Goal: Task Accomplishment & Management: Complete application form

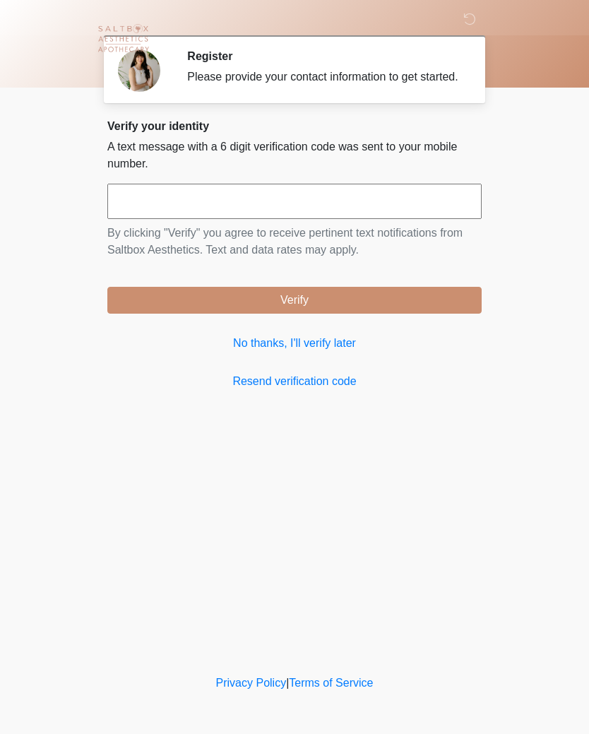
scroll to position [1, 0]
click at [233, 203] on input "text" at bounding box center [294, 201] width 374 height 35
type input "******"
click at [341, 312] on button "Verify" at bounding box center [294, 300] width 374 height 27
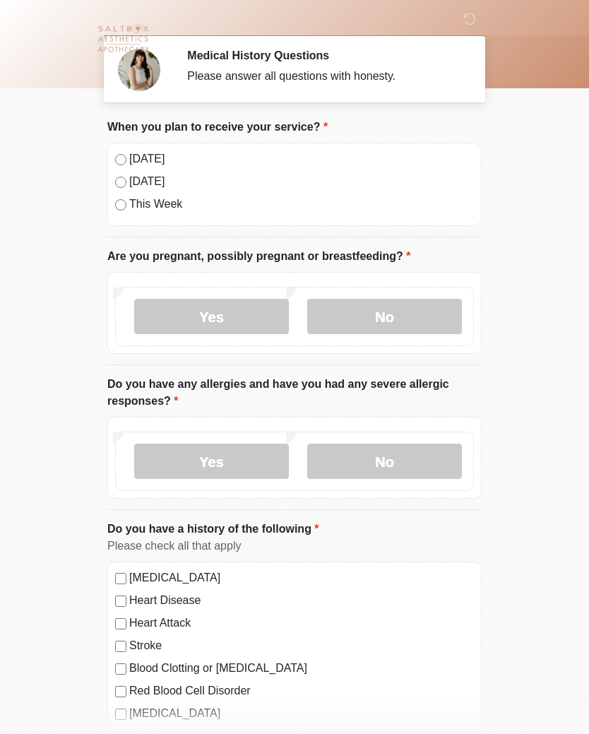
click at [399, 318] on label "No" at bounding box center [384, 316] width 155 height 35
click at [420, 458] on label "No" at bounding box center [384, 460] width 155 height 35
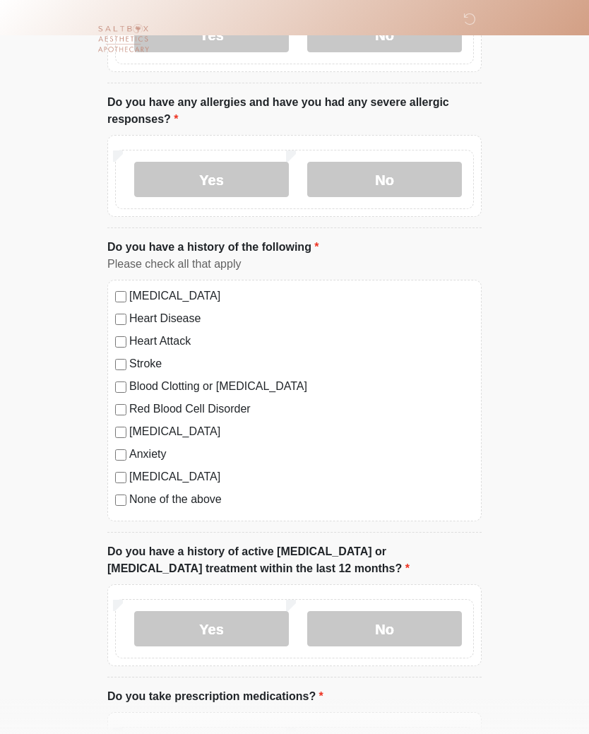
scroll to position [291, 0]
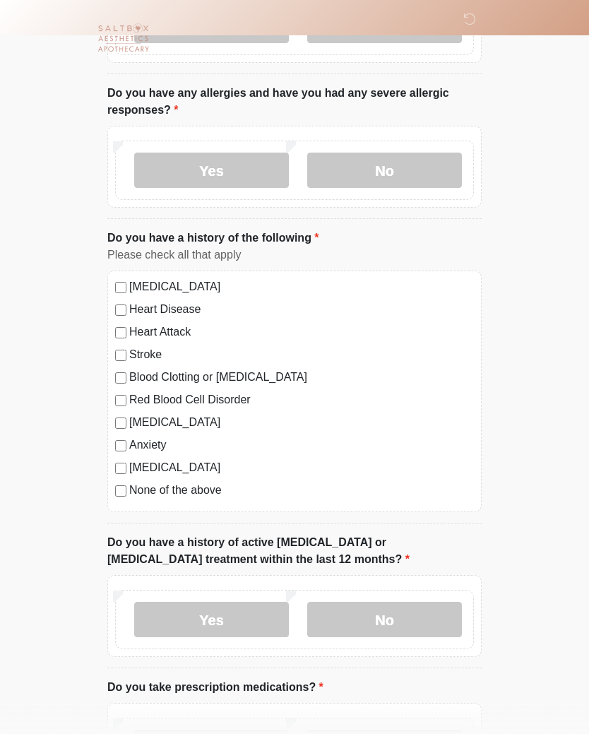
click at [189, 496] on label "None of the above" at bounding box center [301, 490] width 345 height 17
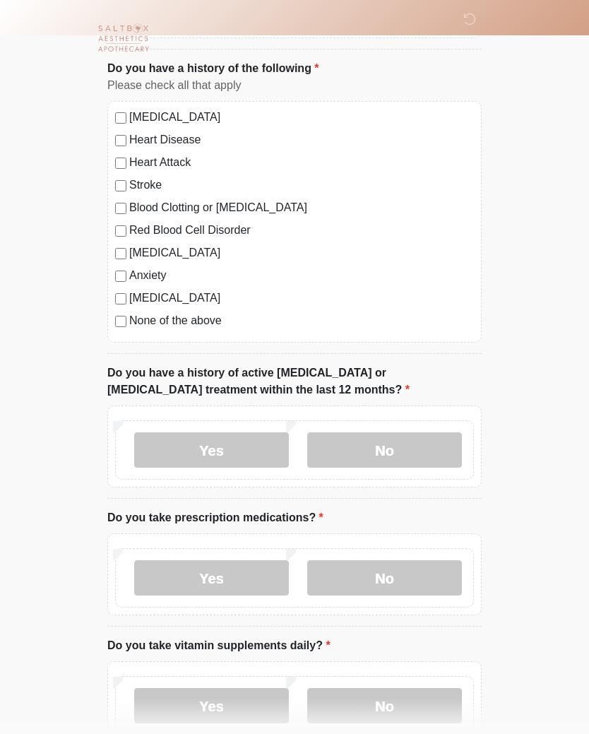
click at [406, 460] on label "No" at bounding box center [384, 450] width 155 height 35
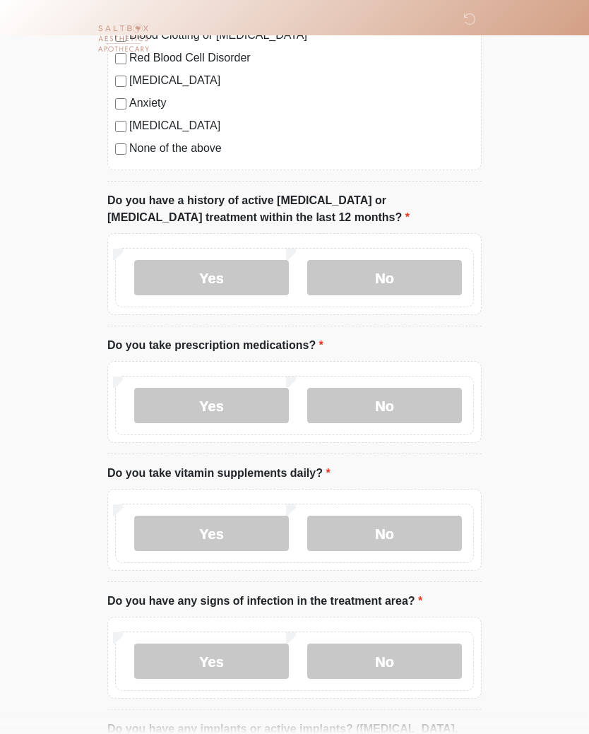
click at [241, 413] on label "Yes" at bounding box center [211, 405] width 155 height 35
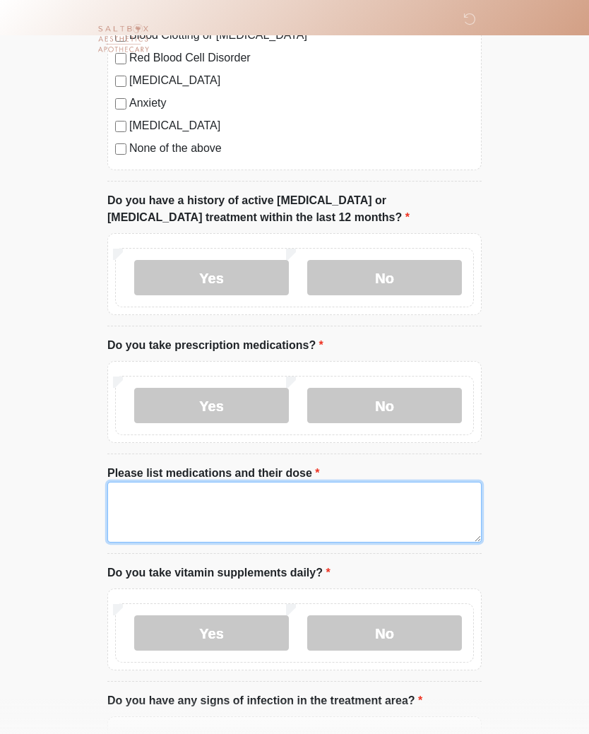
click at [246, 511] on textarea "Please list medications and their dose" at bounding box center [294, 512] width 374 height 61
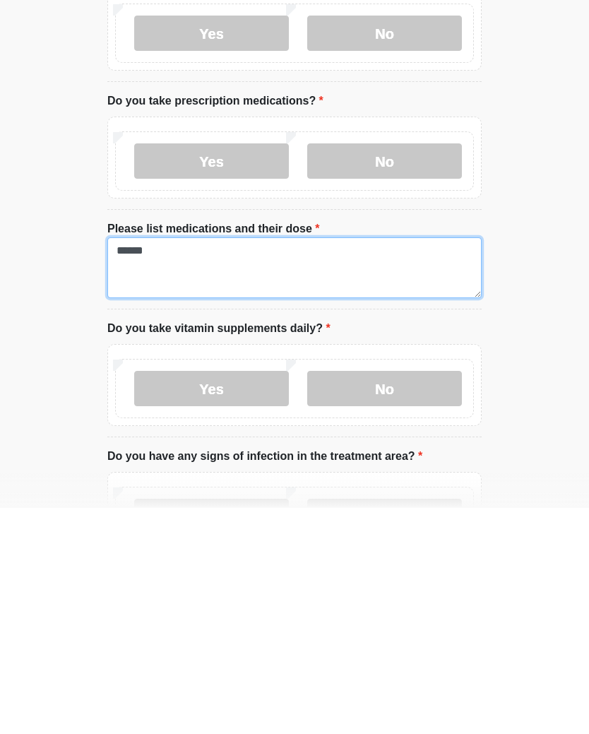
type textarea "******"
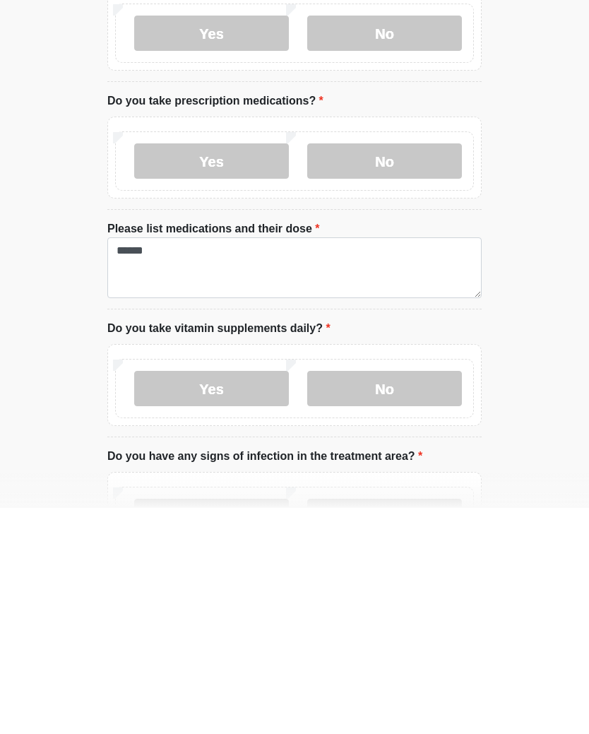
click at [244, 597] on label "Yes" at bounding box center [211, 614] width 155 height 35
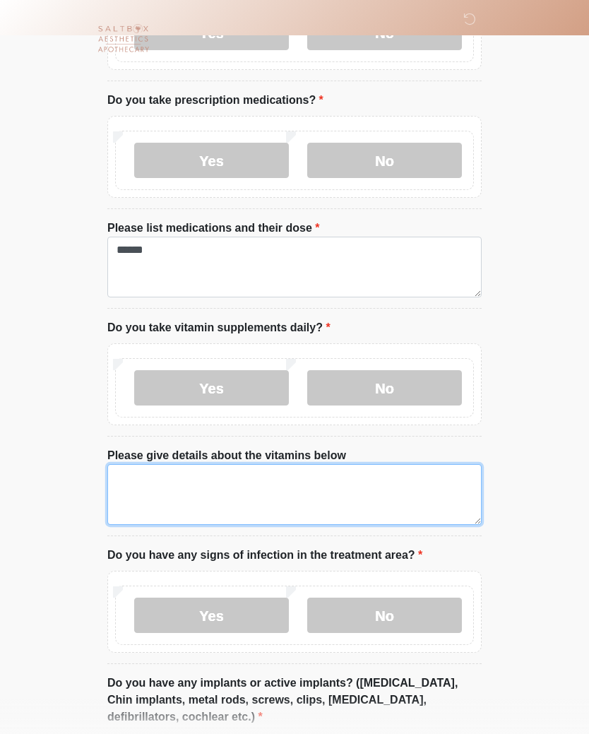
click at [330, 484] on textarea "Please give details about the vitamins below" at bounding box center [294, 494] width 374 height 61
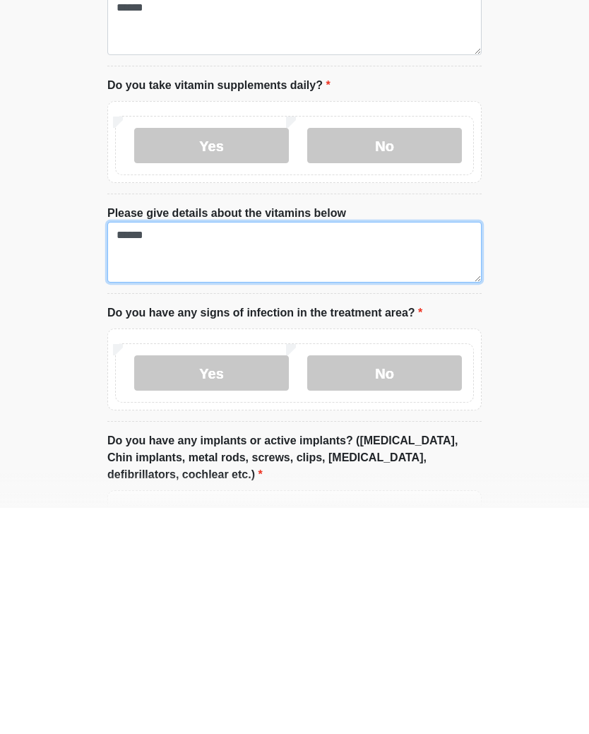
type textarea "*****"
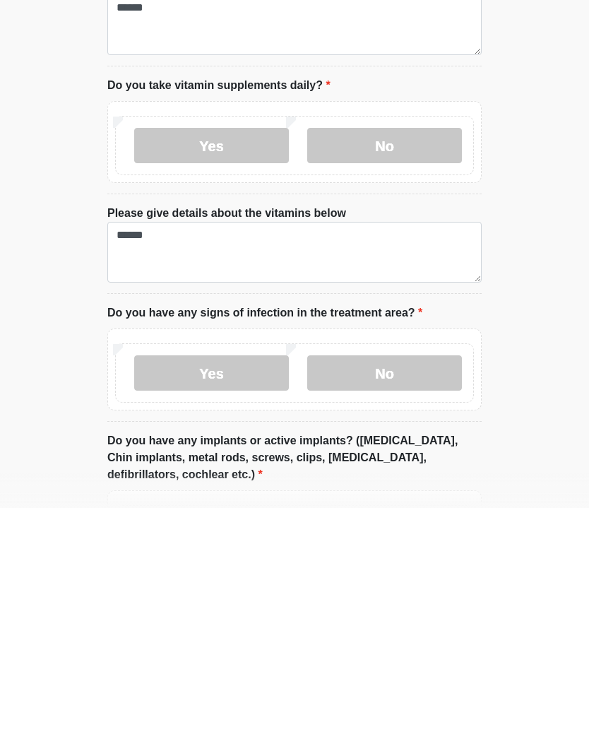
click at [407, 581] on label "No" at bounding box center [384, 598] width 155 height 35
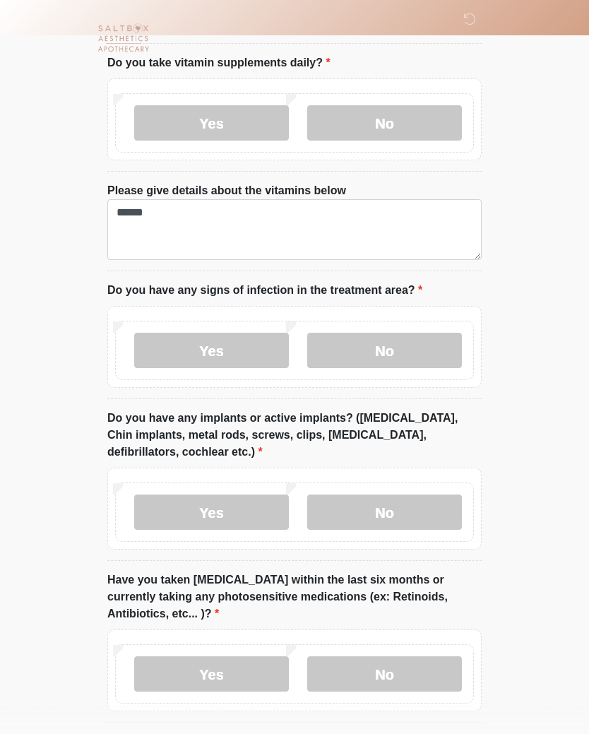
scroll to position [1210, 0]
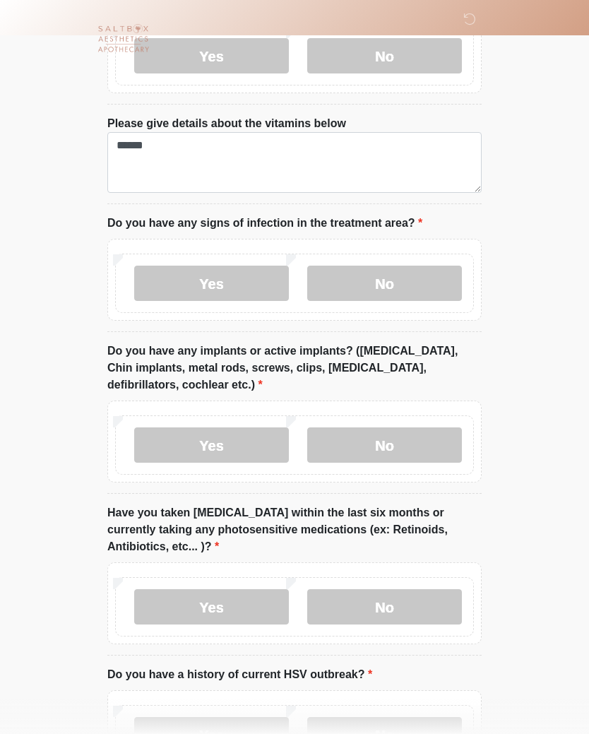
click at [409, 450] on label "No" at bounding box center [384, 444] width 155 height 35
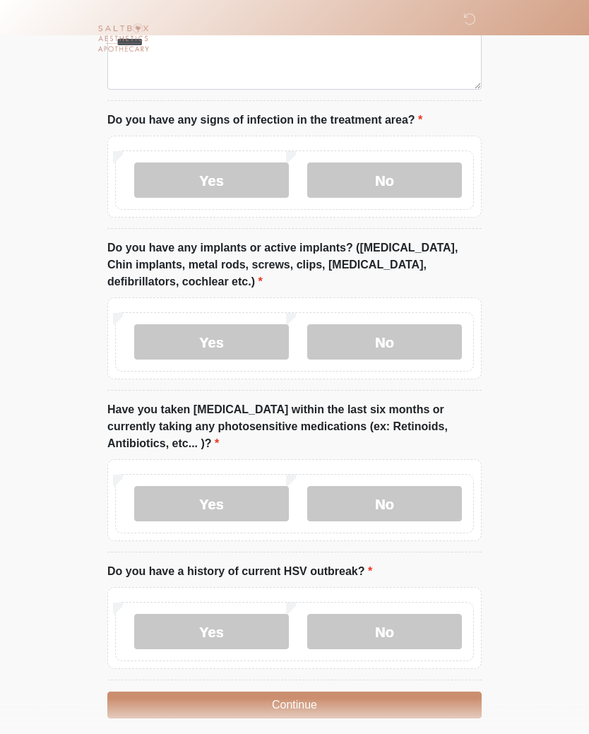
scroll to position [1347, 0]
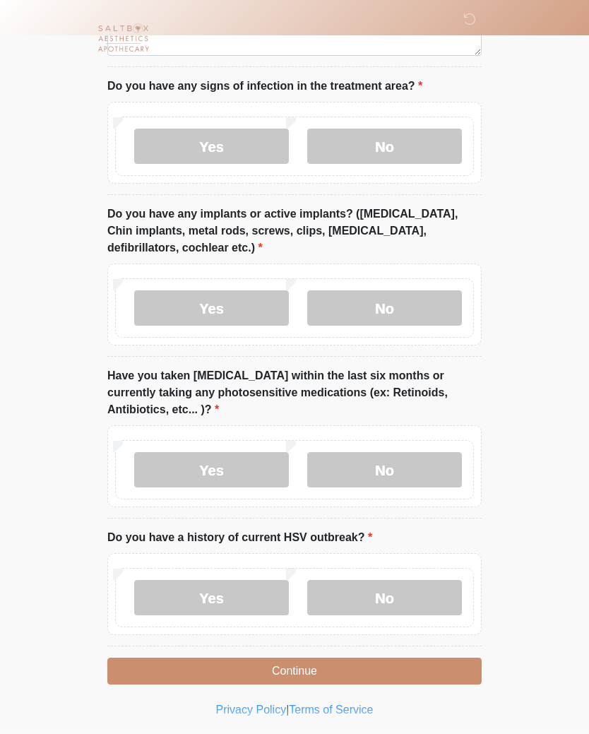
click at [409, 472] on label "No" at bounding box center [384, 470] width 155 height 35
click at [387, 601] on label "No" at bounding box center [384, 597] width 155 height 35
click at [326, 670] on button "Continue" at bounding box center [294, 671] width 374 height 27
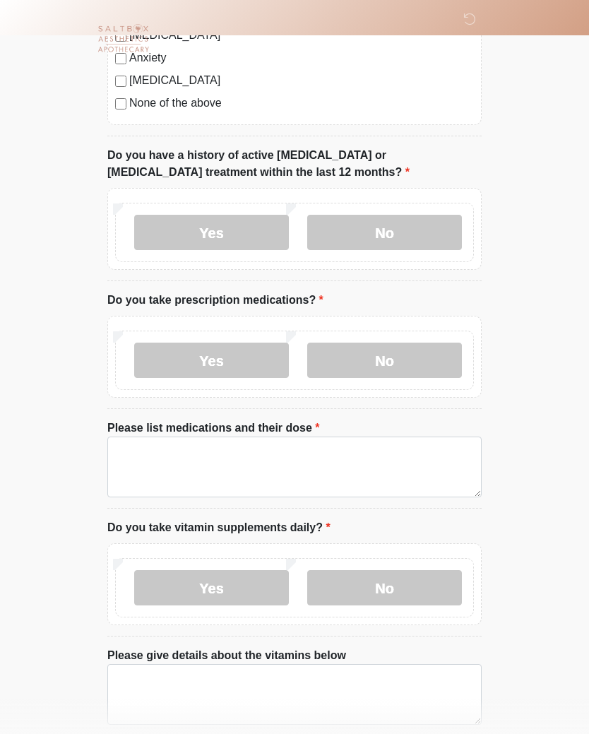
scroll to position [0, 0]
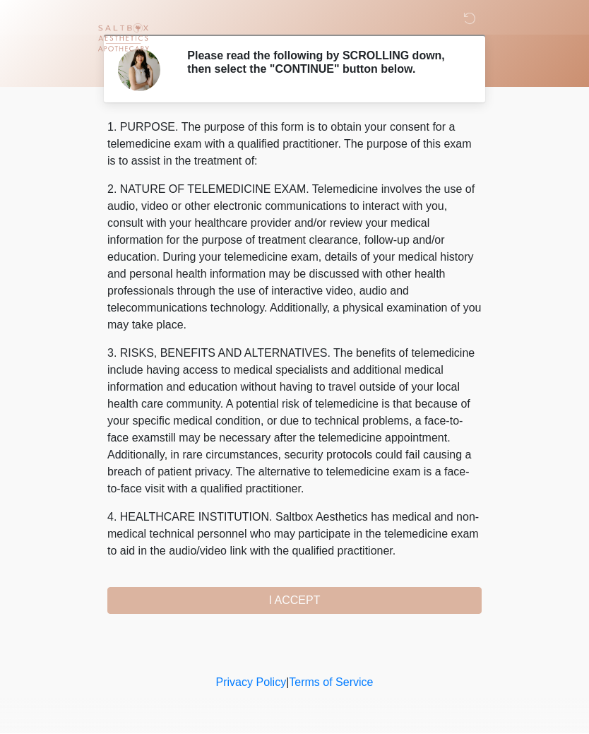
click at [324, 599] on div "1. PURPOSE. The purpose of this form is to obtain your consent for a telemedici…" at bounding box center [294, 366] width 374 height 495
click at [306, 613] on div "1. PURPOSE. The purpose of this form is to obtain your consent for a telemedici…" at bounding box center [294, 366] width 374 height 495
click at [309, 607] on div "1. PURPOSE. The purpose of this form is to obtain your consent for a telemedici…" at bounding box center [294, 366] width 374 height 495
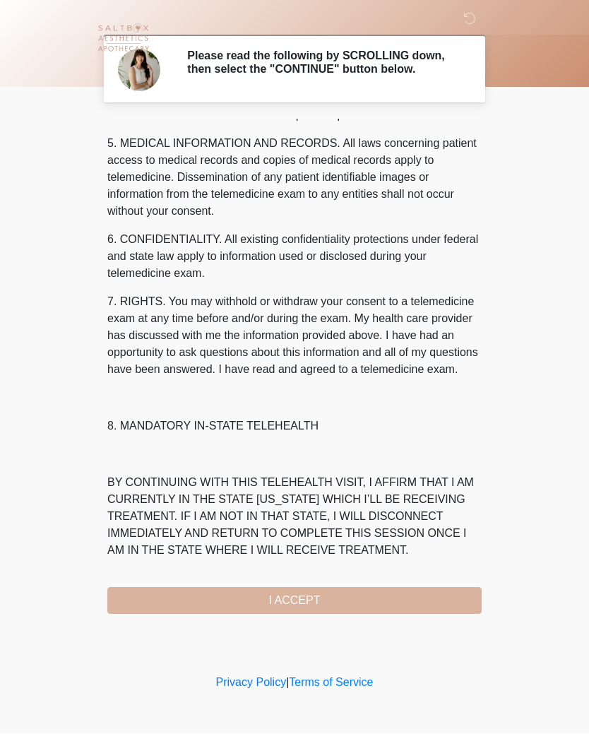
scroll to position [487, 0]
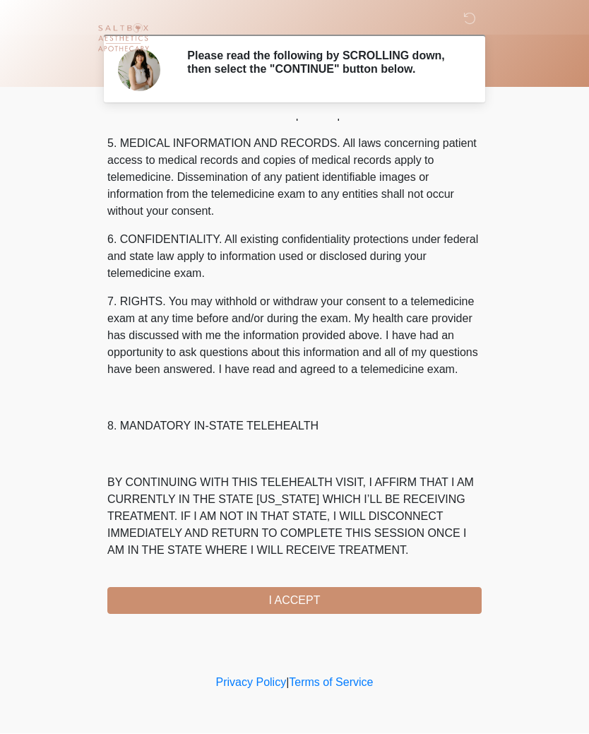
click at [353, 607] on button "I ACCEPT" at bounding box center [294, 600] width 374 height 27
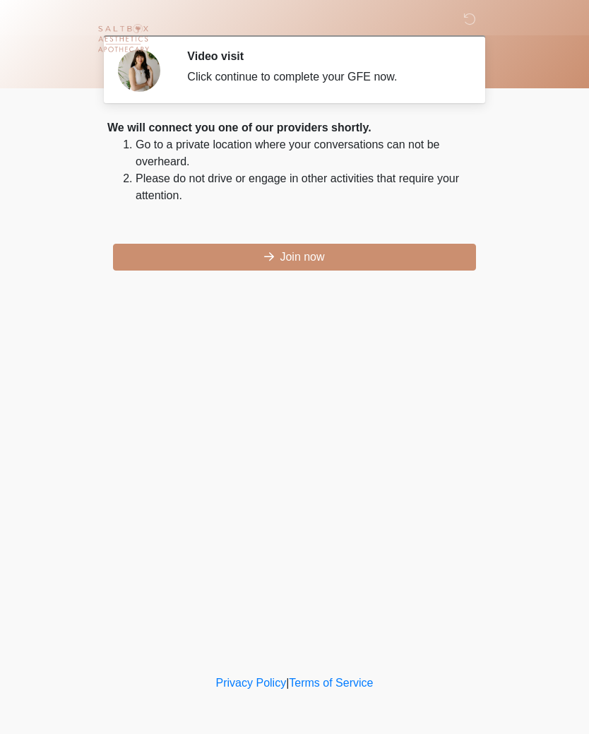
click at [312, 260] on button "Join now" at bounding box center [294, 257] width 363 height 27
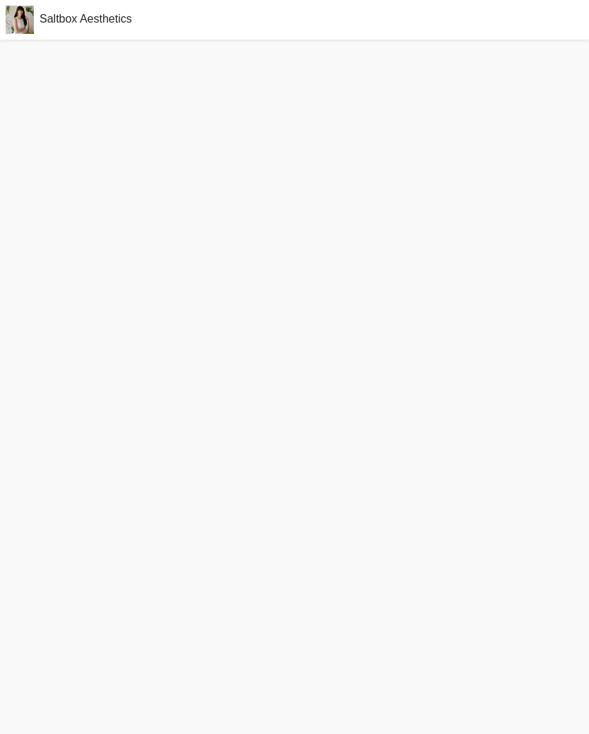
scroll to position [16, 0]
